Goal: Download file/media

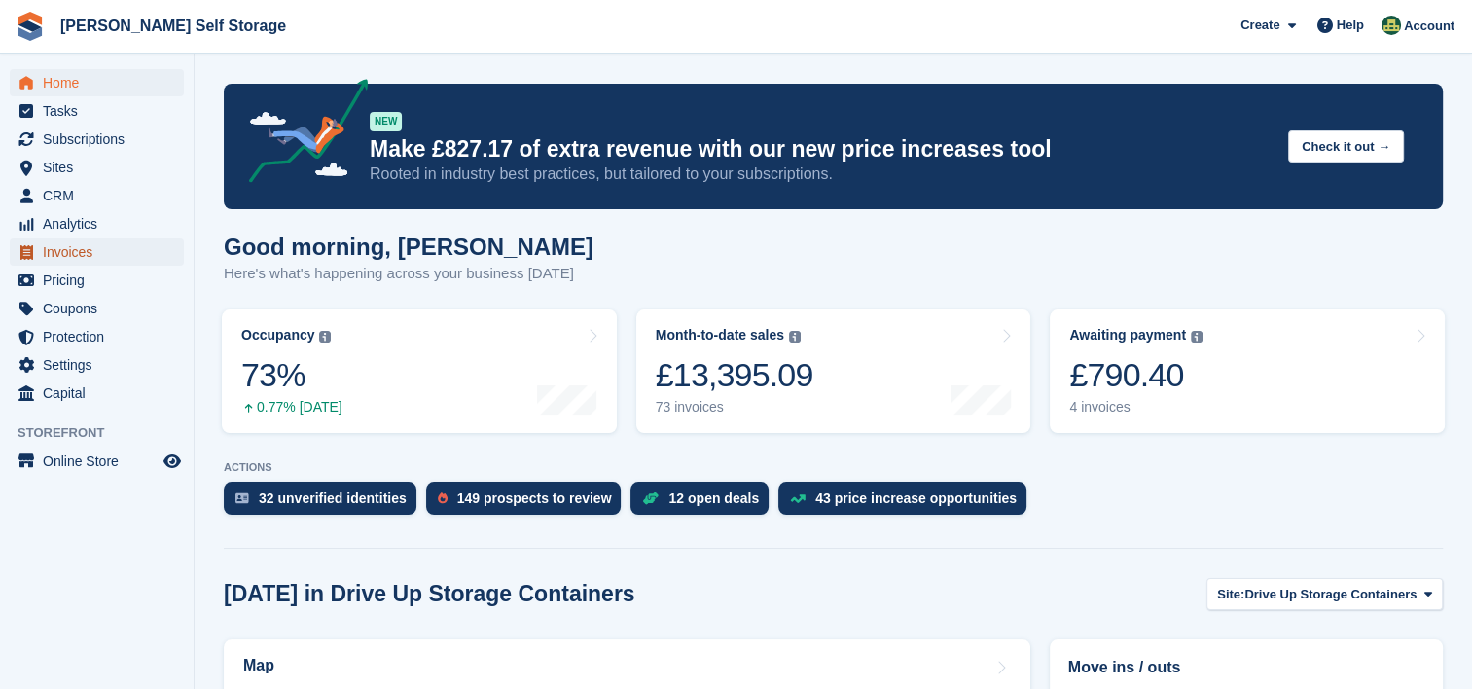
click at [49, 261] on span "Invoices" at bounding box center [101, 251] width 117 height 27
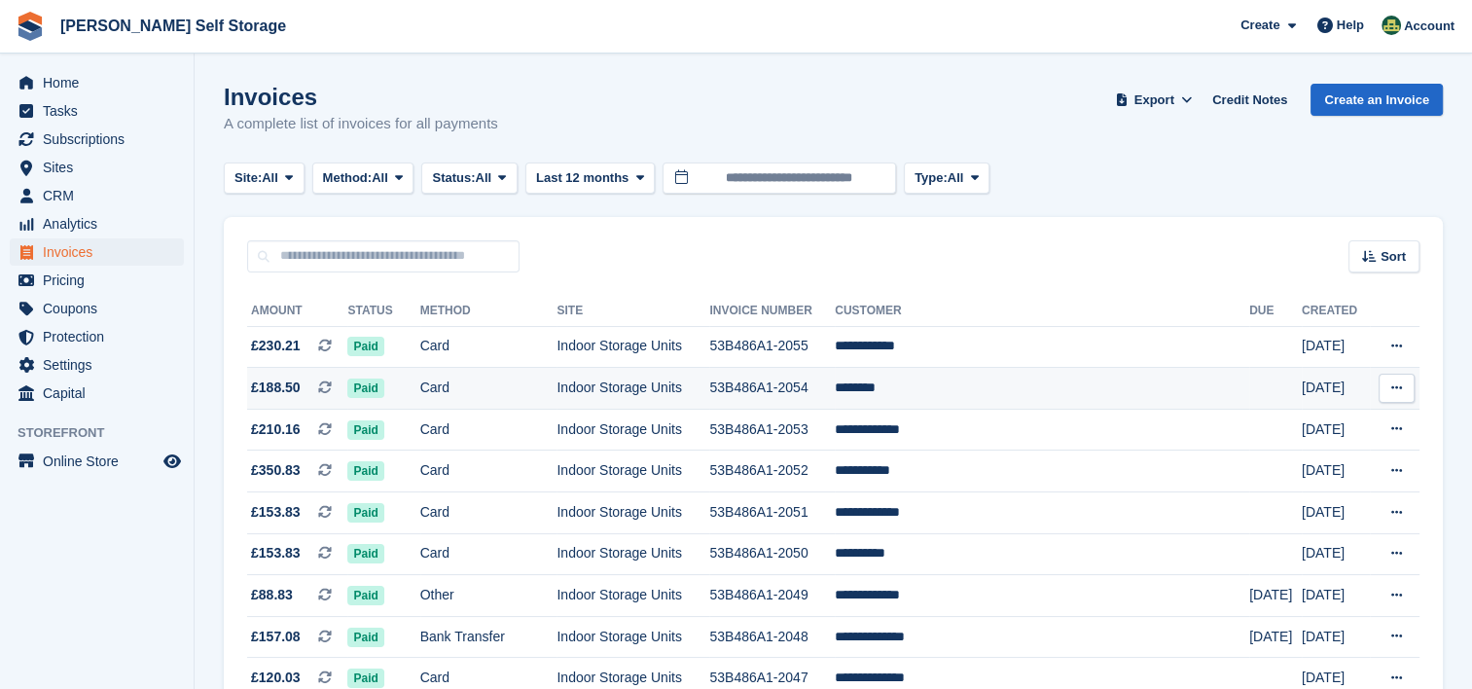
click at [1404, 386] on button at bounding box center [1397, 388] width 36 height 29
click at [1261, 432] on p "Download PDF" at bounding box center [1321, 426] width 169 height 25
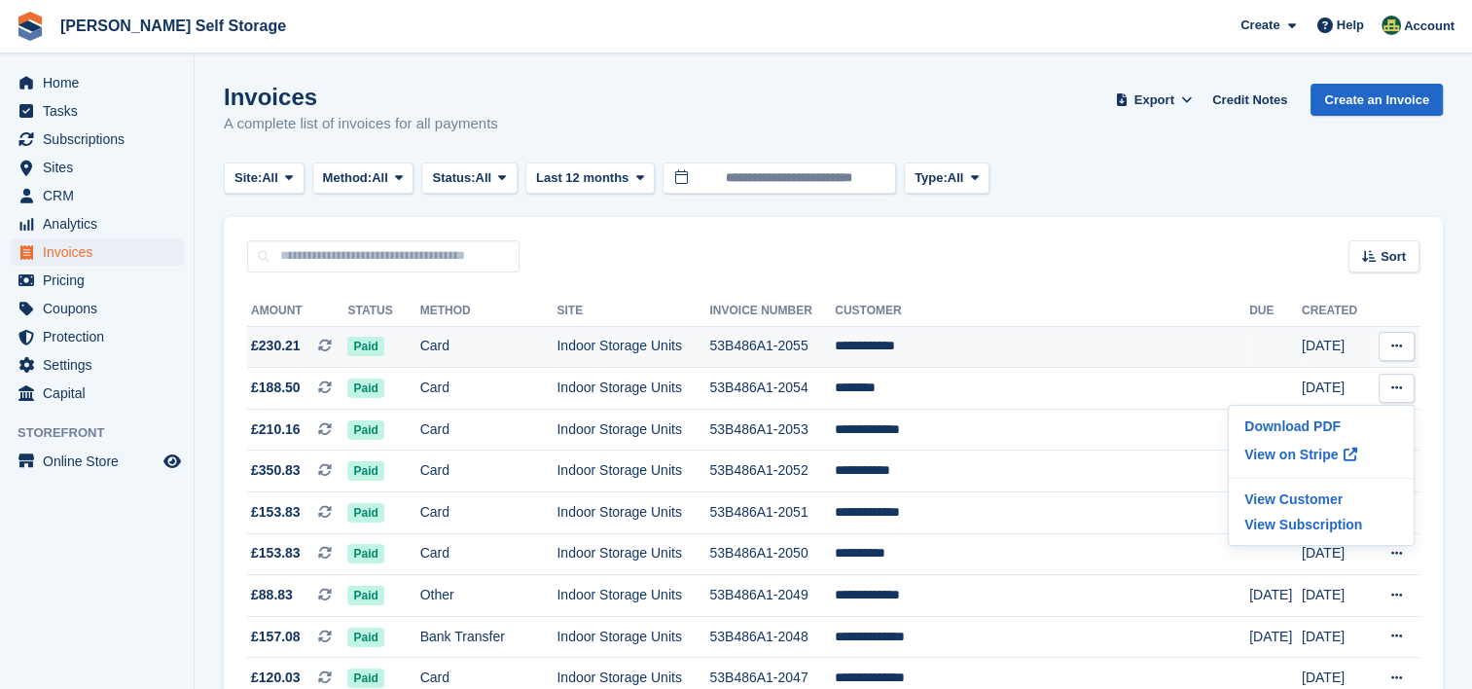
click at [1401, 343] on icon at bounding box center [1396, 346] width 11 height 13
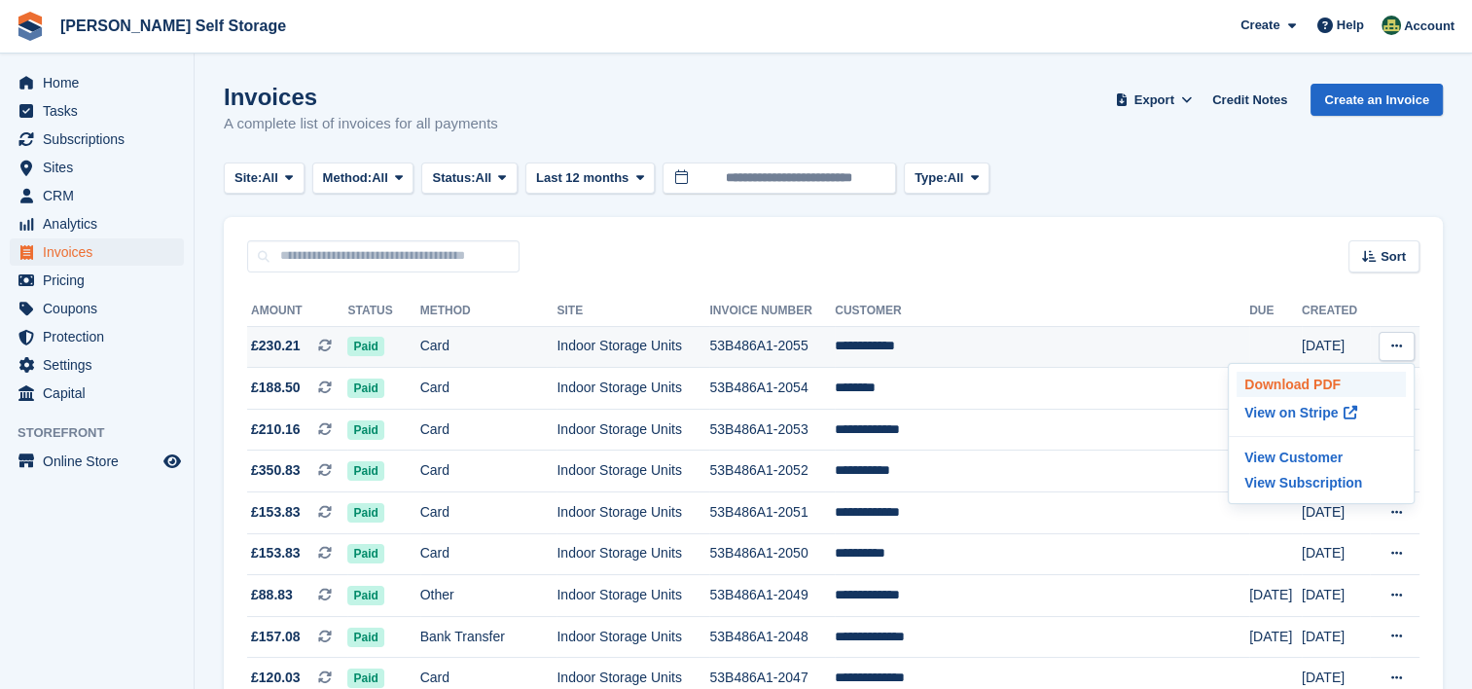
click at [1292, 381] on p "Download PDF" at bounding box center [1321, 384] width 169 height 25
